Goal: Task Accomplishment & Management: Manage account settings

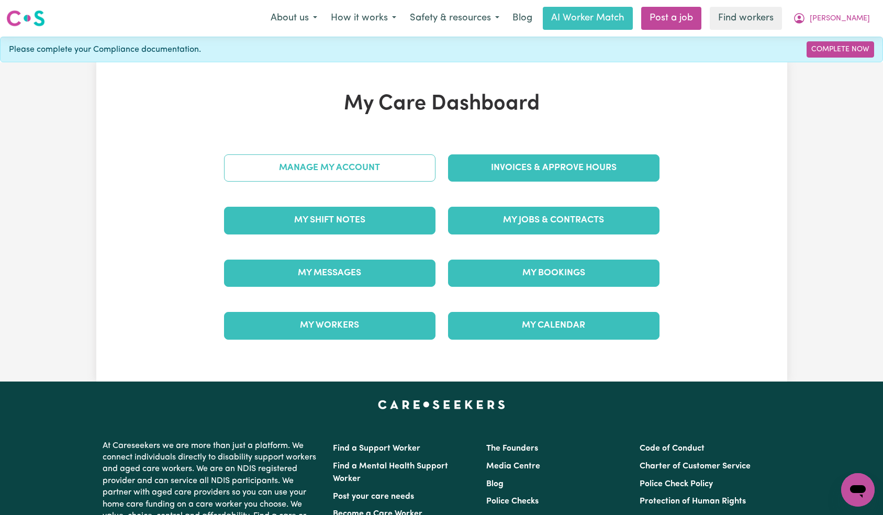
click at [371, 178] on link "Manage My Account" at bounding box center [330, 167] width 212 height 27
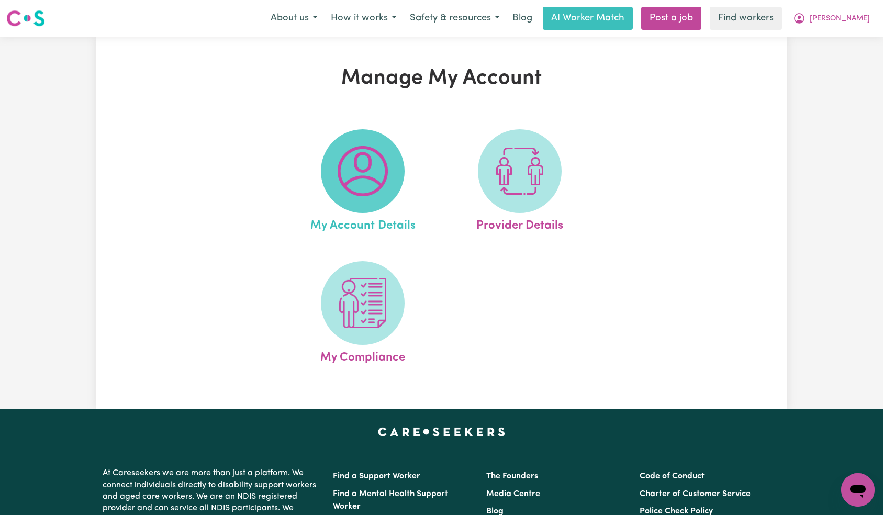
click at [355, 164] on img at bounding box center [363, 171] width 50 height 50
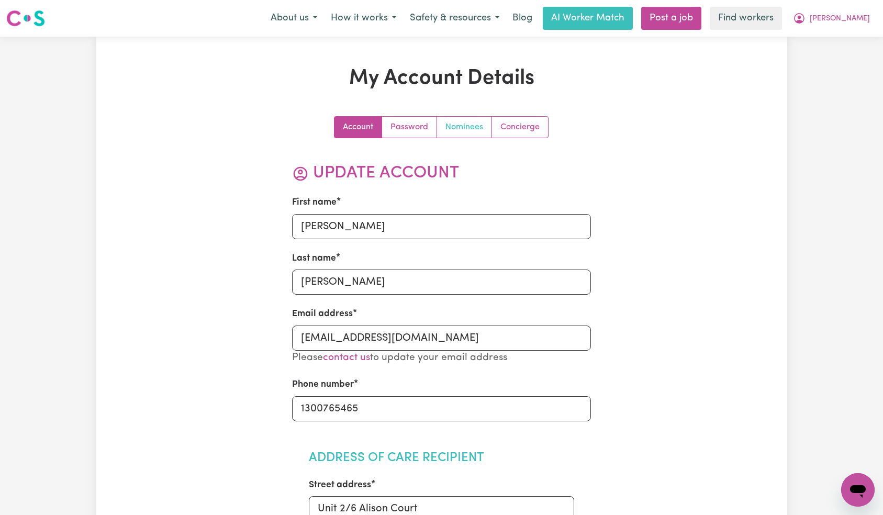
click at [464, 123] on link "Nominees" at bounding box center [464, 127] width 55 height 21
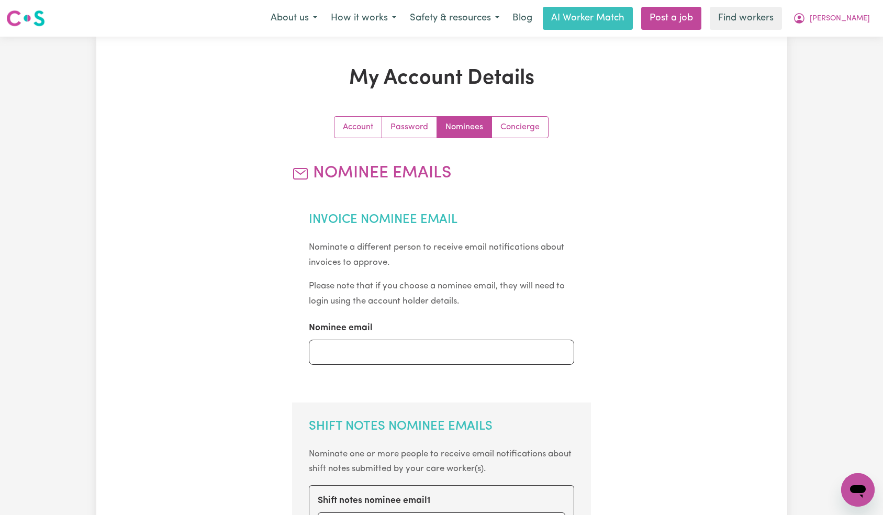
scroll to position [150, 0]
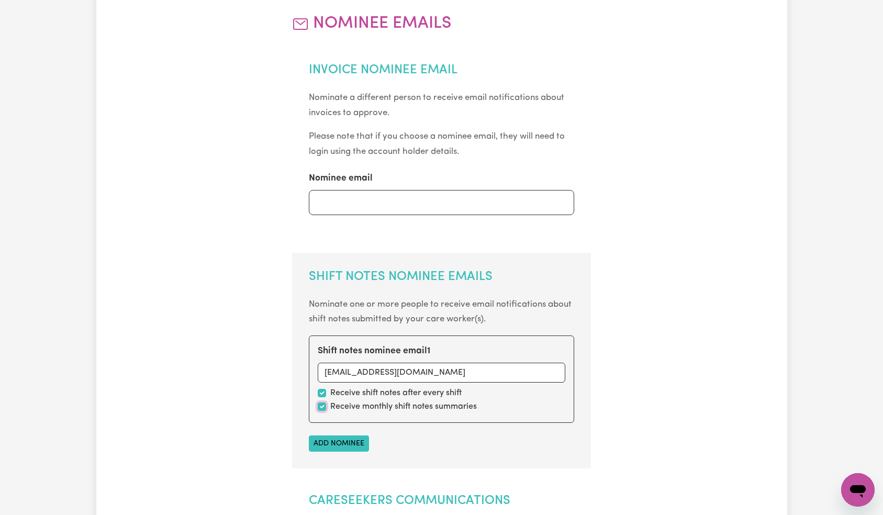
click at [325, 407] on input "checkbox" at bounding box center [322, 407] width 8 height 8
checkbox input "false"
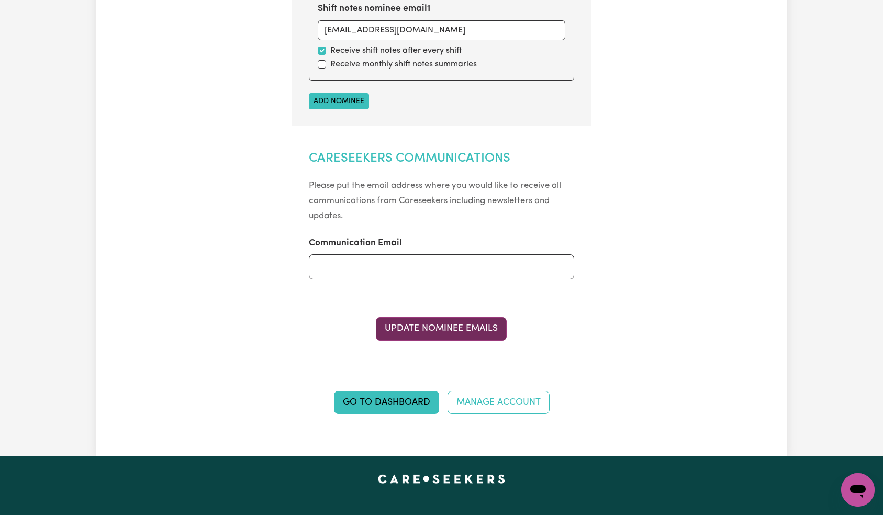
click at [446, 329] on button "Update Nominee Emails" at bounding box center [441, 328] width 131 height 23
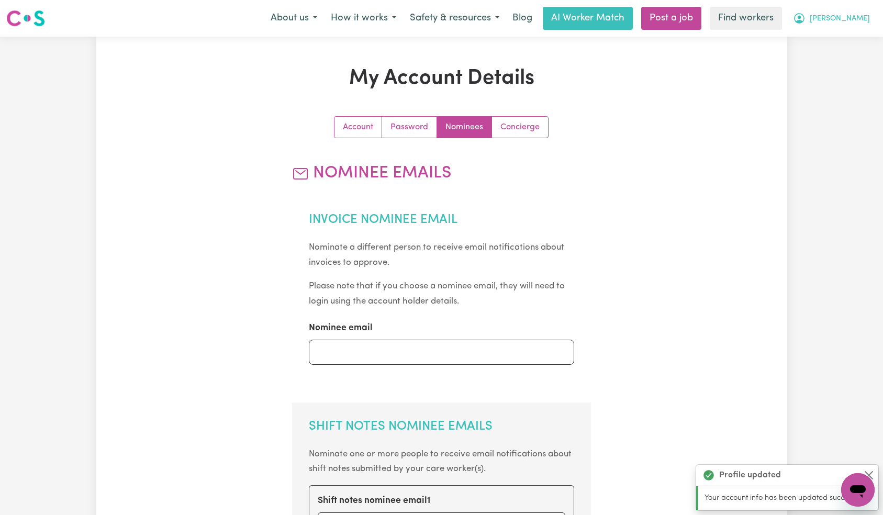
click at [858, 18] on span "[PERSON_NAME]" at bounding box center [840, 19] width 60 height 12
click at [840, 71] on div "My Account Details Account Password Nominees Concierge Nominee Emails Invoice N…" at bounding box center [441, 493] width 883 height 912
click at [859, 18] on span "[PERSON_NAME]" at bounding box center [840, 19] width 60 height 12
click at [844, 59] on link "Logout" at bounding box center [835, 60] width 83 height 20
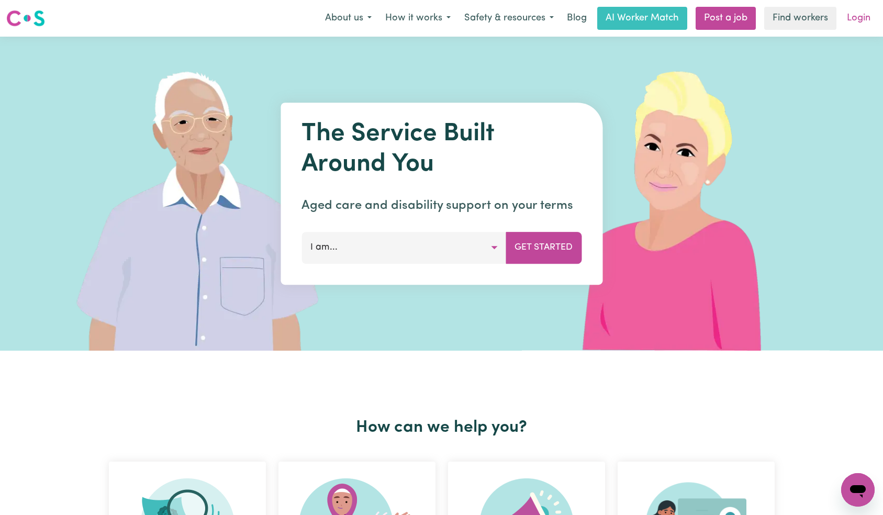
click at [860, 15] on link "Login" at bounding box center [859, 18] width 36 height 23
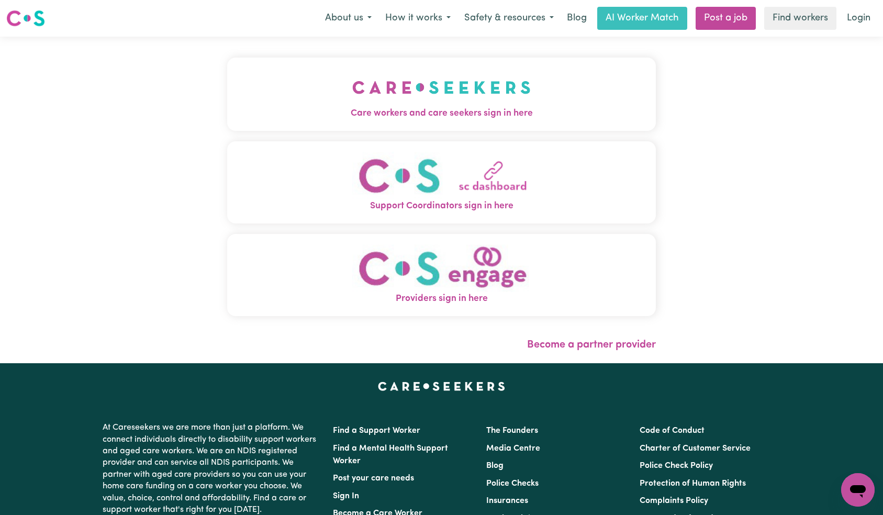
click at [352, 97] on img "Care workers and care seekers sign in here" at bounding box center [441, 87] width 179 height 39
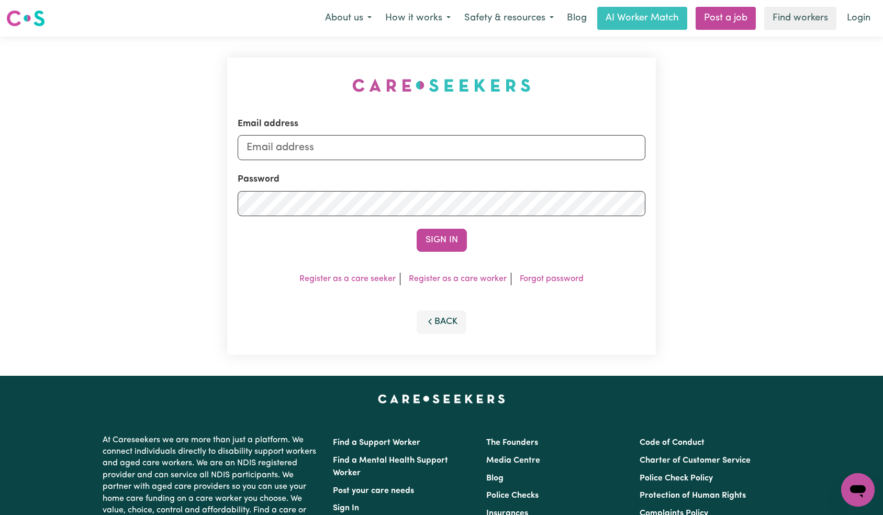
click at [405, 160] on form "Email address Password Sign In" at bounding box center [442, 184] width 408 height 135
click at [407, 150] on input "Email address" at bounding box center [442, 147] width 408 height 25
paste input "[EMAIL_ADDRESS][DOMAIN_NAME]"
type input "[EMAIL_ADDRESS][DOMAIN_NAME]"
click at [438, 246] on button "Sign In" at bounding box center [442, 240] width 50 height 23
